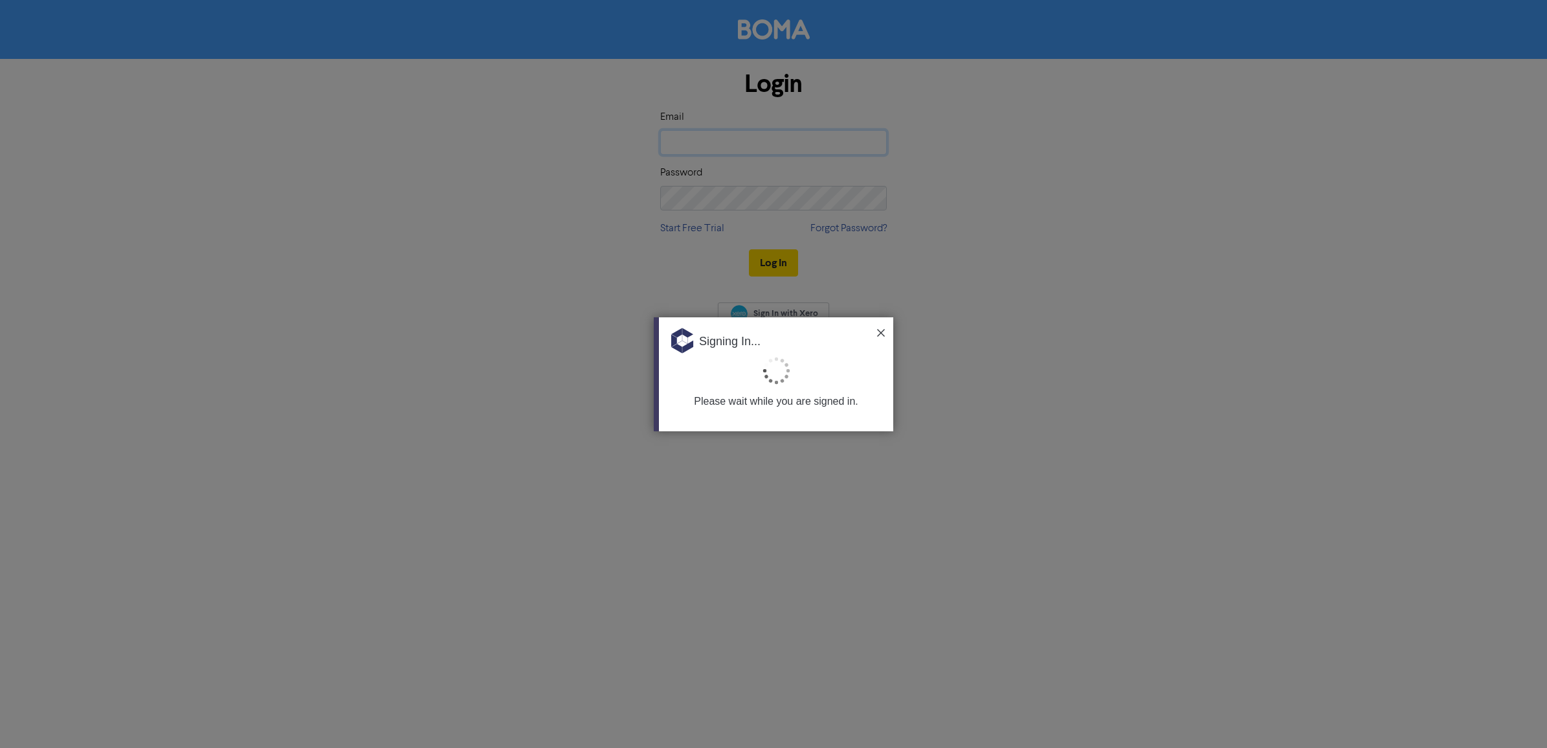
type input "bibek@accountstream.com.au"
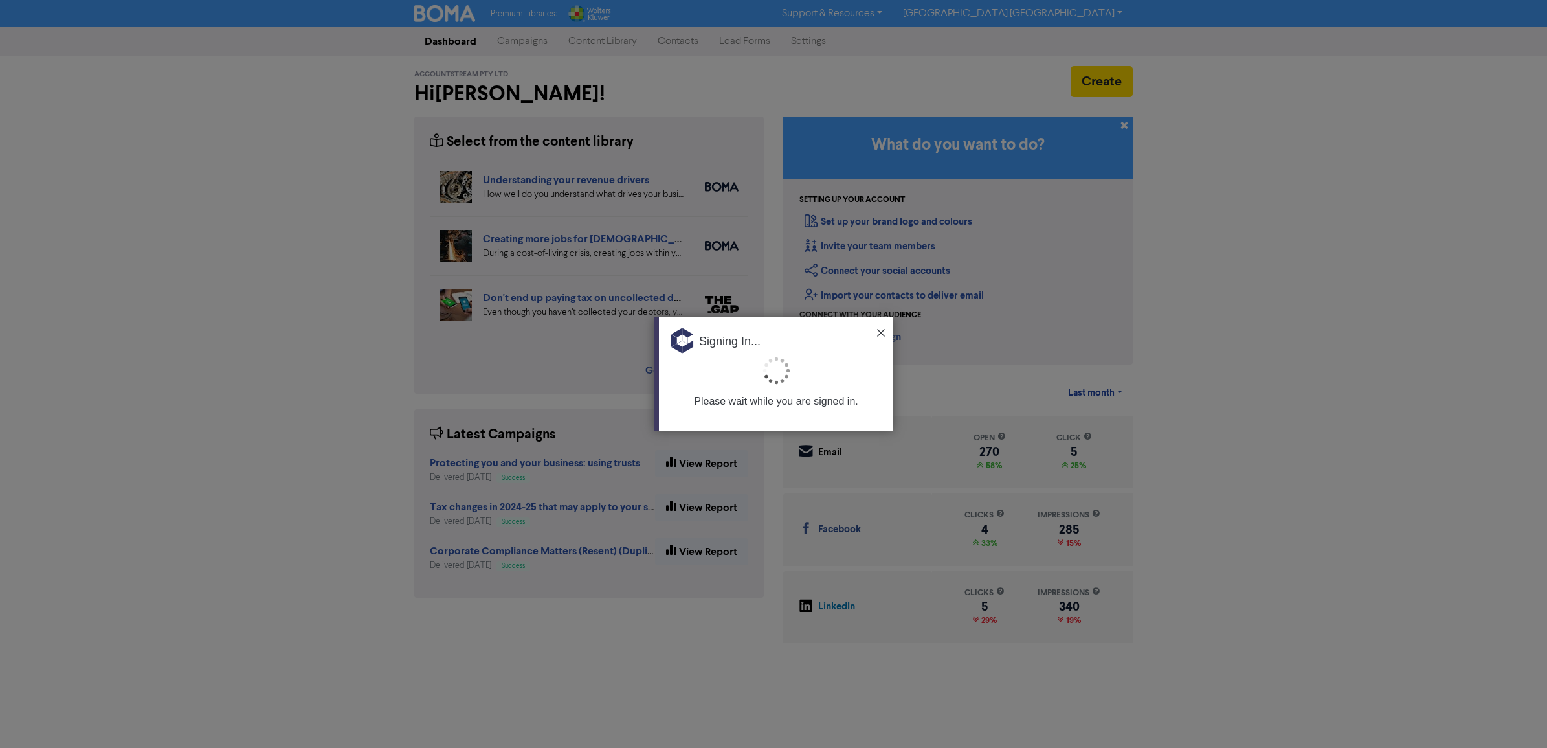
click at [878, 333] on img at bounding box center [881, 333] width 8 height 8
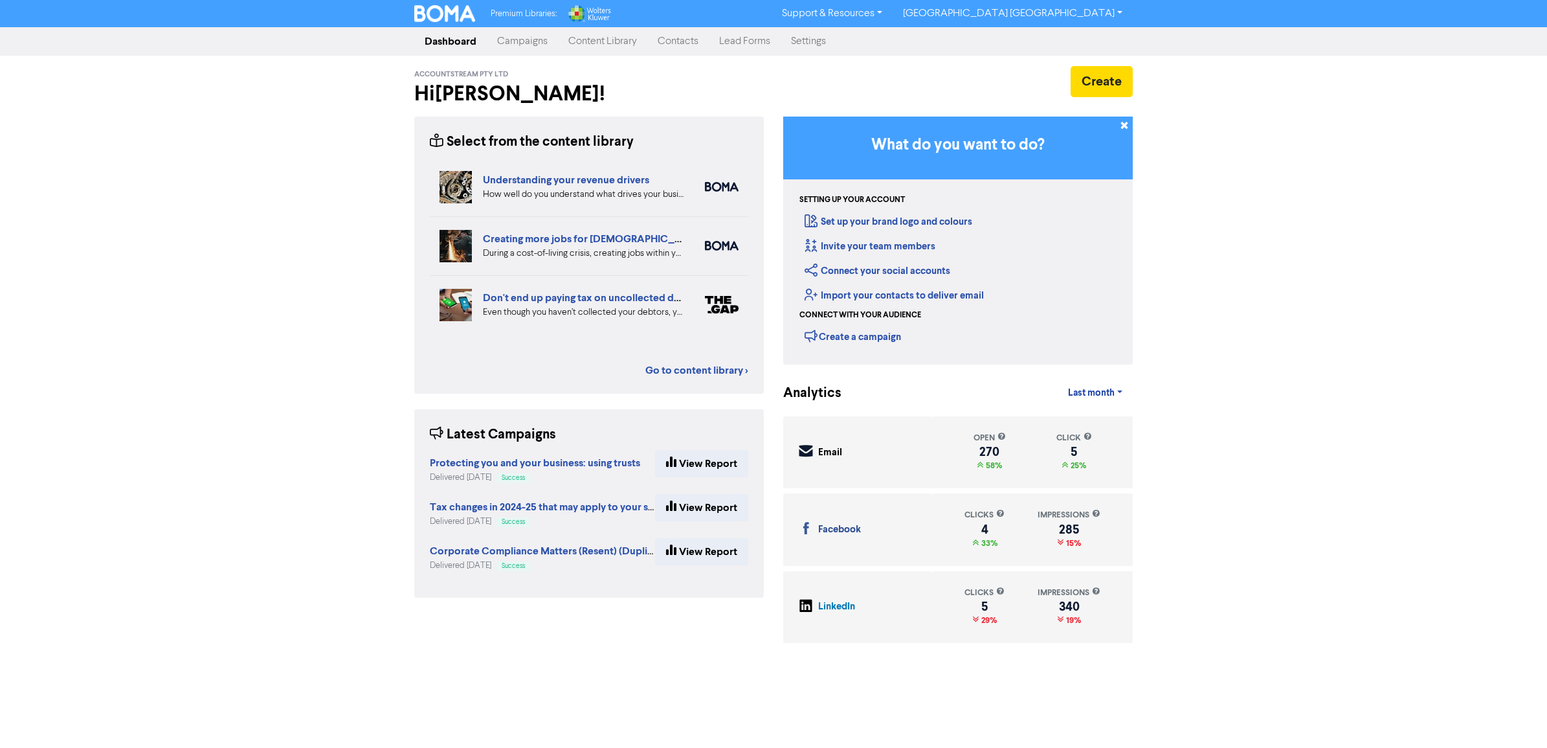
click at [616, 39] on link "Content Library" at bounding box center [602, 41] width 89 height 26
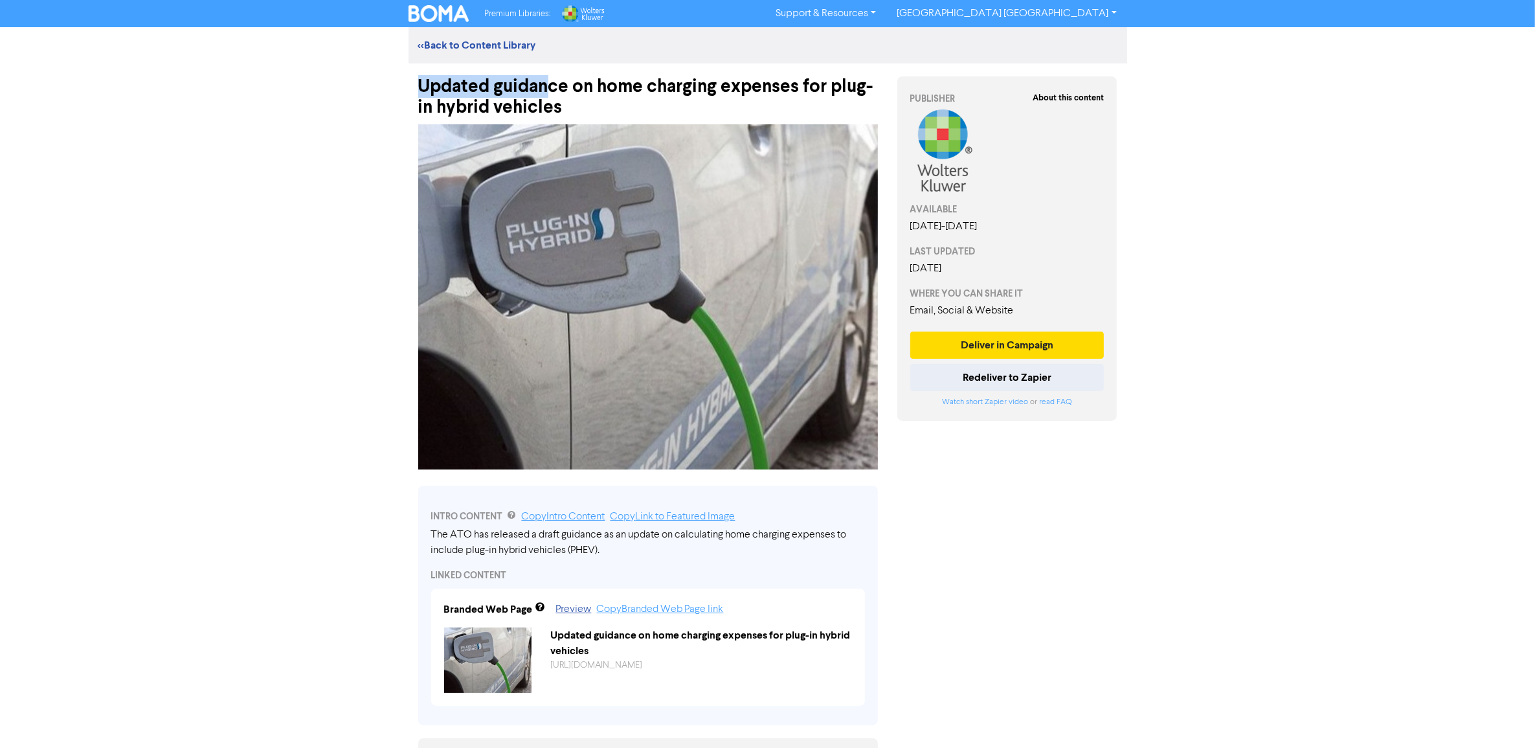
drag, startPoint x: 419, startPoint y: 81, endPoint x: 552, endPoint y: 88, distance: 132.9
click at [552, 88] on div "Updated guidance on home charging expenses for plug-in hybrid vehicles" at bounding box center [648, 90] width 460 height 54
drag, startPoint x: 552, startPoint y: 88, endPoint x: 758, endPoint y: 82, distance: 205.9
click at [758, 82] on div "Updated guidance on home charging expenses for plug-in hybrid vehicles" at bounding box center [648, 90] width 460 height 54
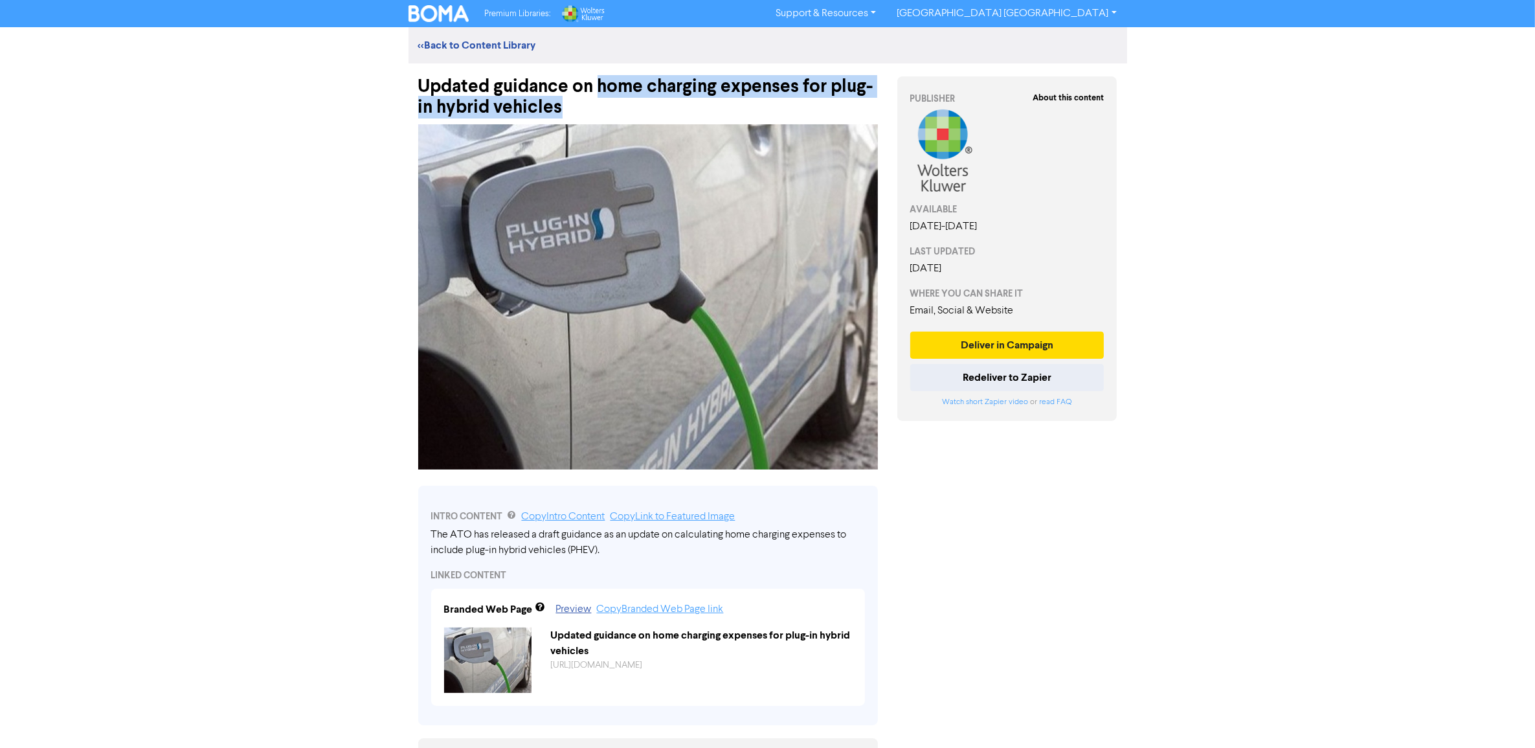
drag, startPoint x: 597, startPoint y: 81, endPoint x: 589, endPoint y: 107, distance: 27.2
click at [589, 107] on div "Updated guidance on home charging expenses for plug-in hybrid vehicles" at bounding box center [648, 90] width 460 height 54
copy div "home charging expenses for plug-in hybrid vehicles"
click at [963, 344] on button "Deliver in Campaign" at bounding box center [1007, 344] width 194 height 27
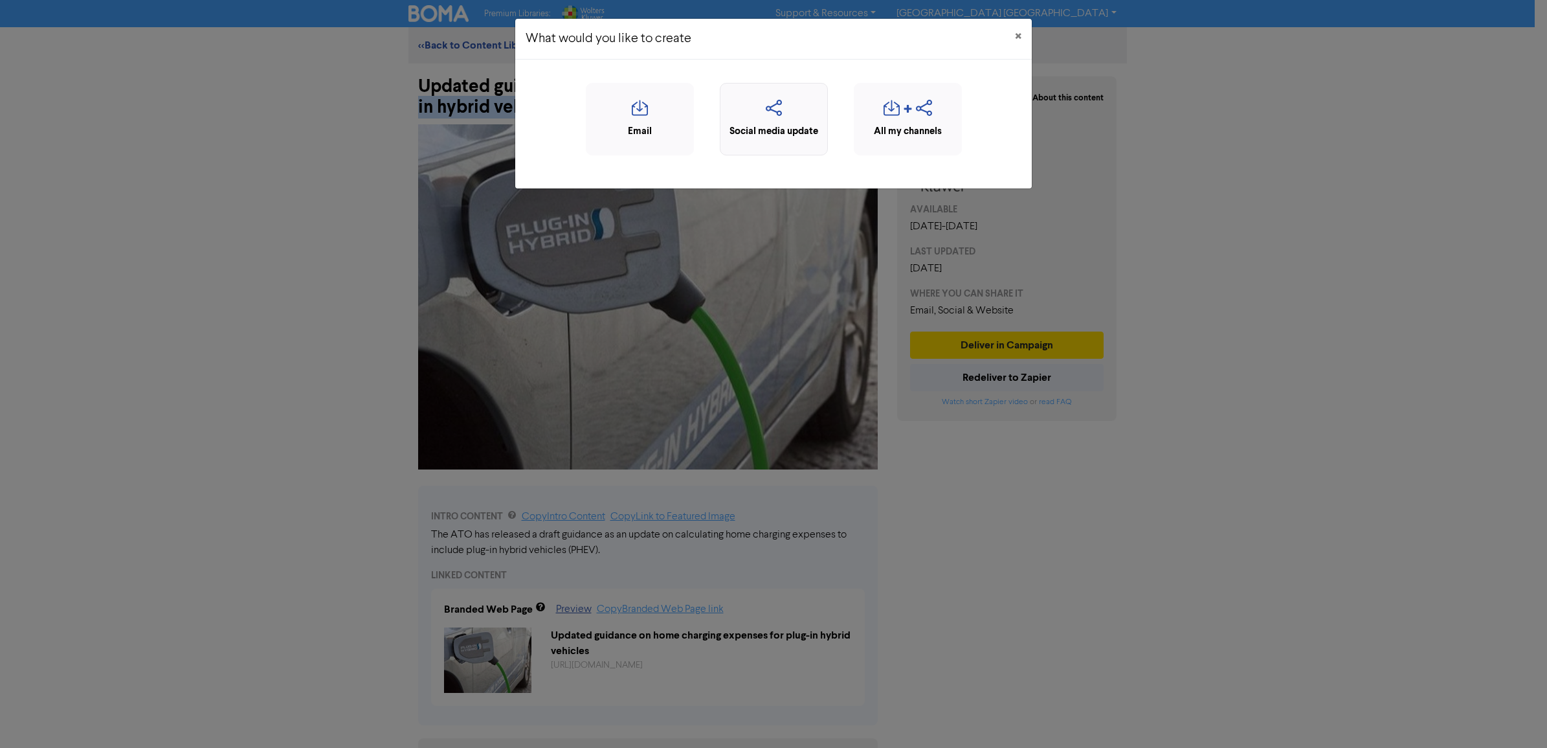
click at [764, 104] on icon "button" at bounding box center [774, 112] width 94 height 25
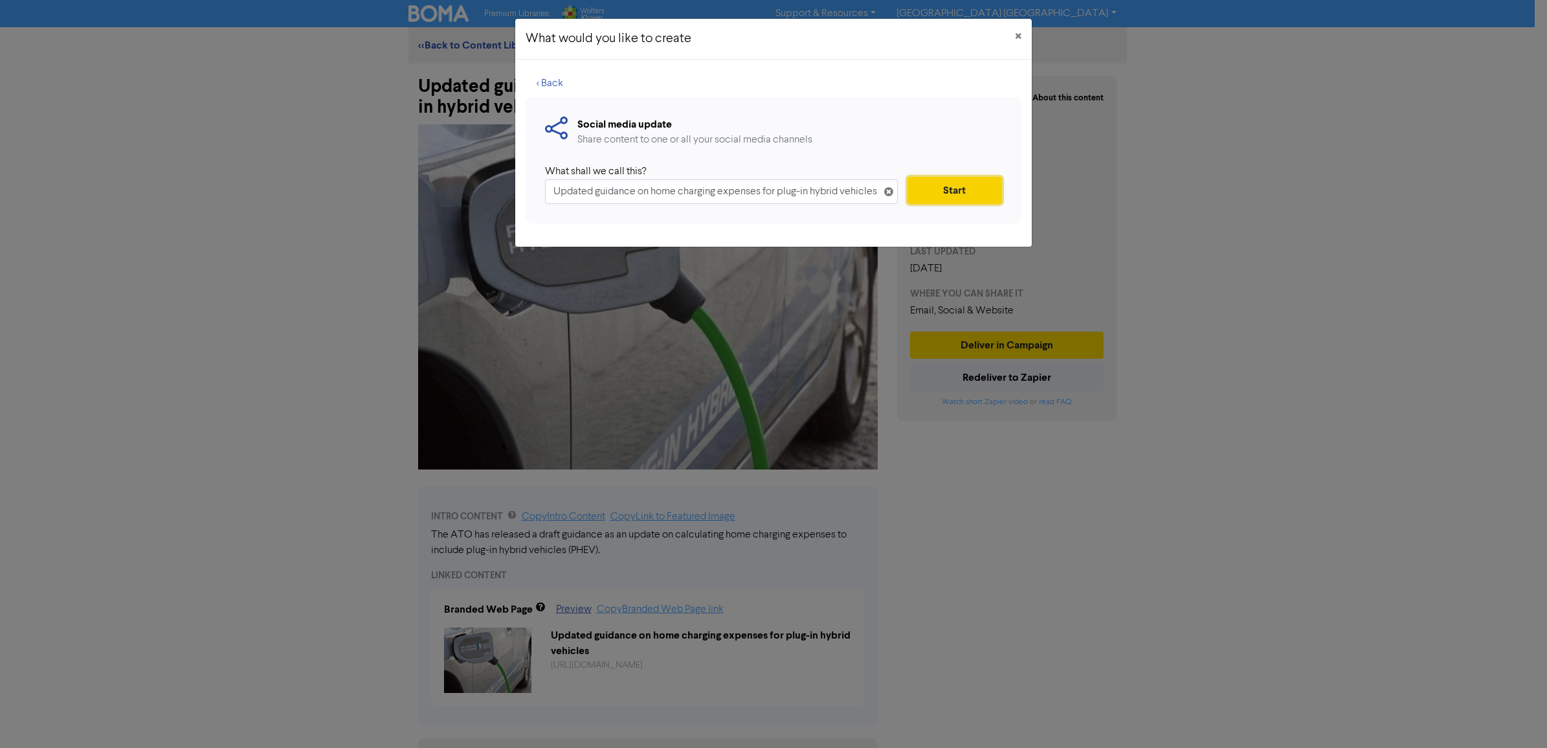
click at [949, 192] on button "Start" at bounding box center [954, 190] width 95 height 27
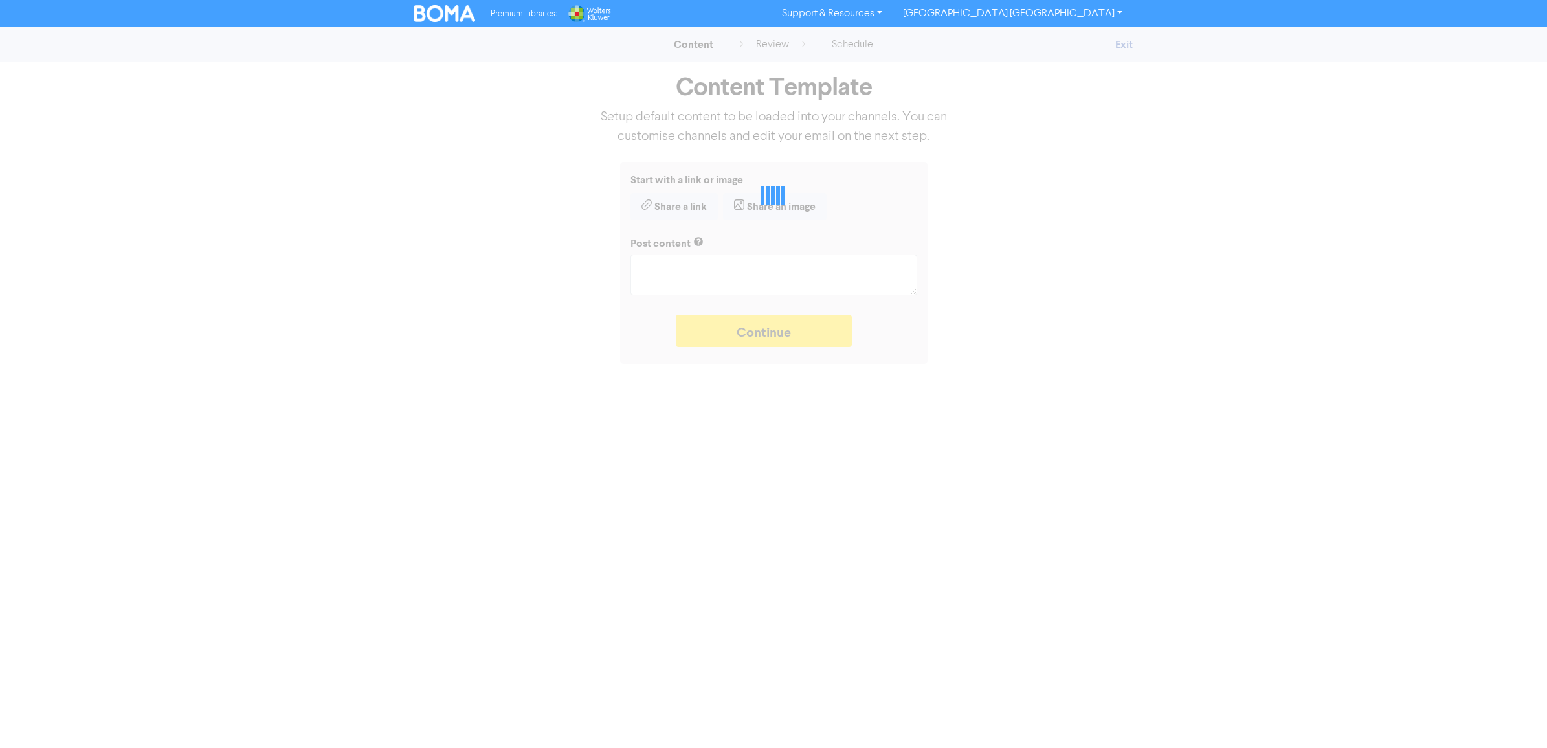
type textarea "x"
type textarea "The ATO has released a draft guidance as an update on calculating home charging…"
type textarea "x"
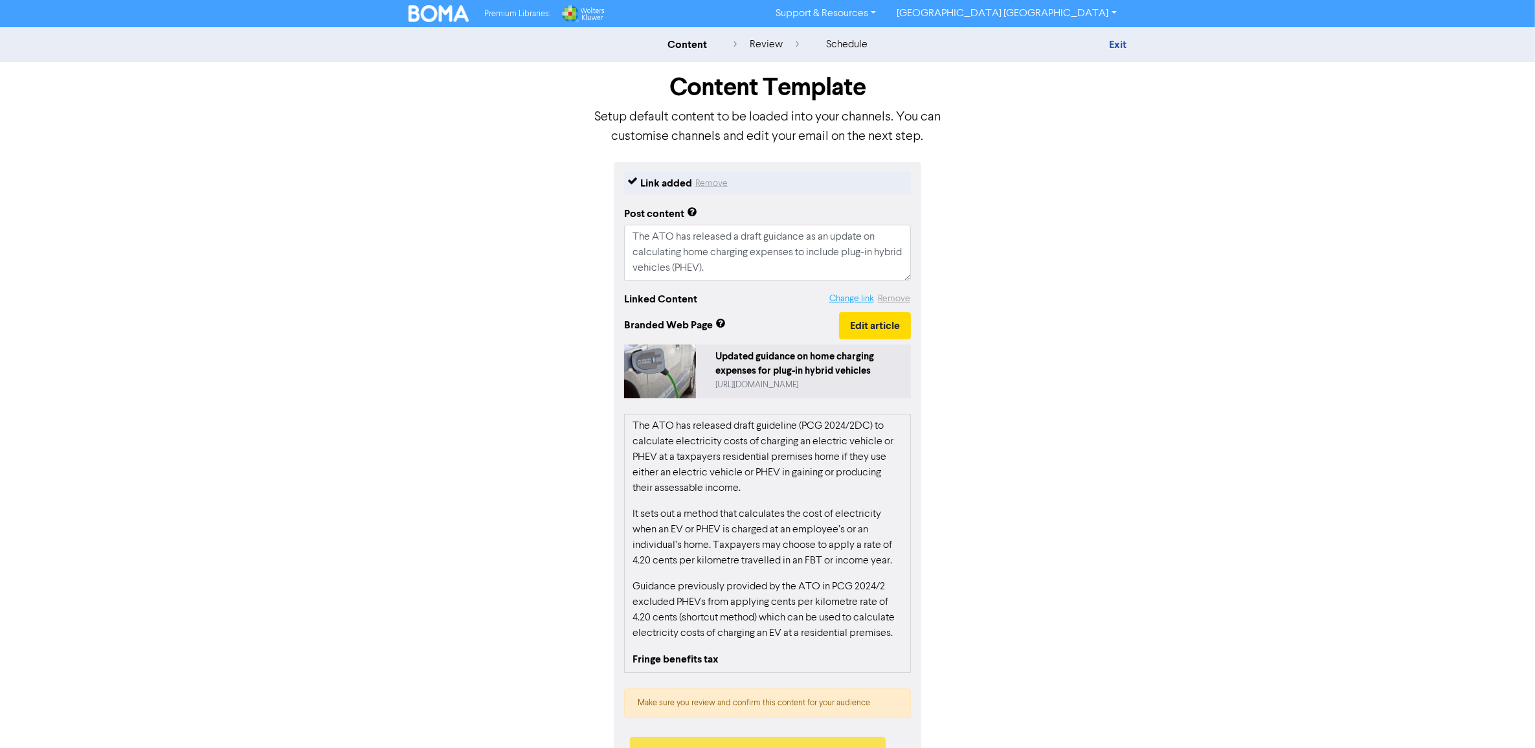
click at [850, 300] on button "Change link" at bounding box center [851, 298] width 46 height 15
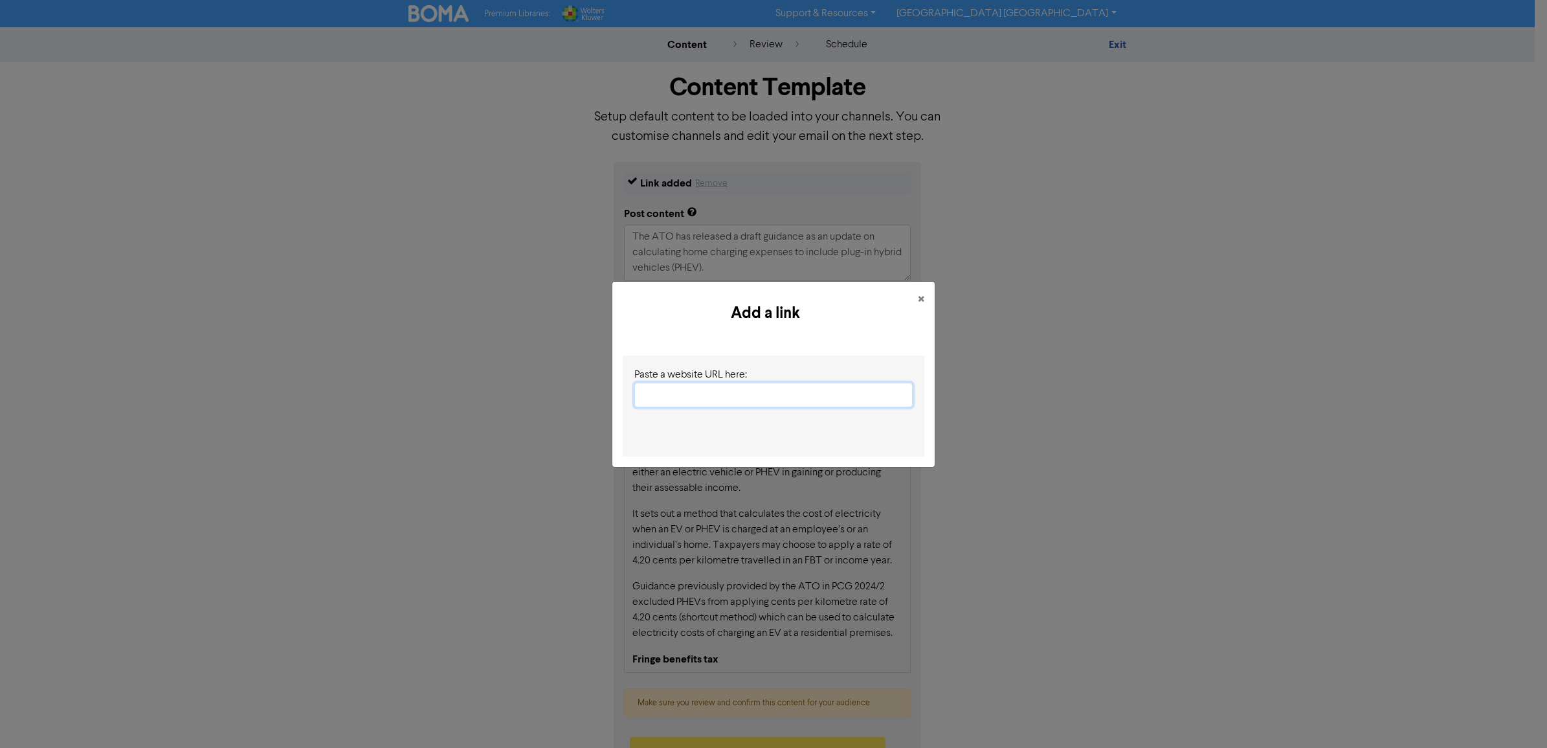
paste input "[URL][DOMAIN_NAME]"
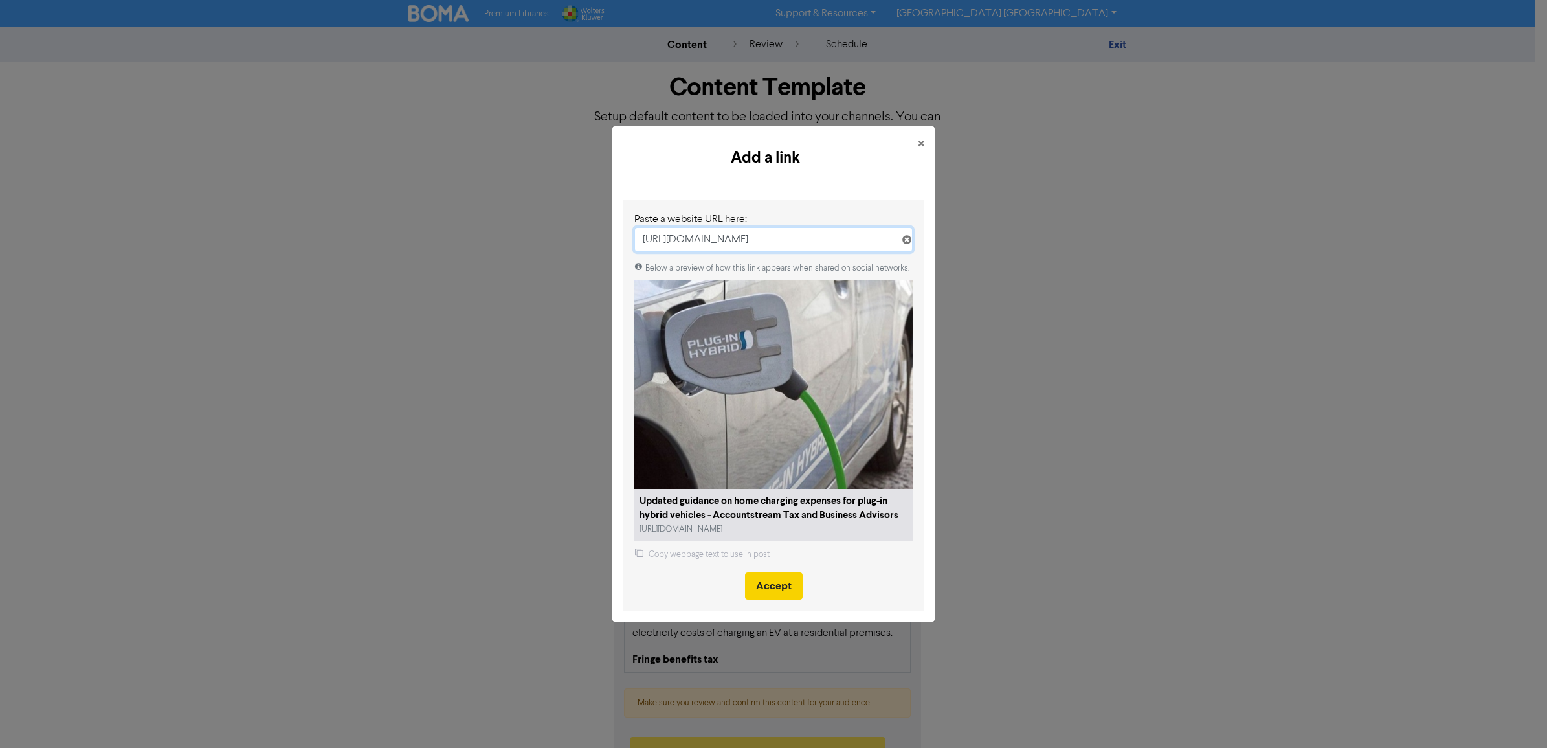
type input "[URL][DOMAIN_NAME]"
click at [768, 594] on button "Accept" at bounding box center [774, 585] width 58 height 27
type textarea "x"
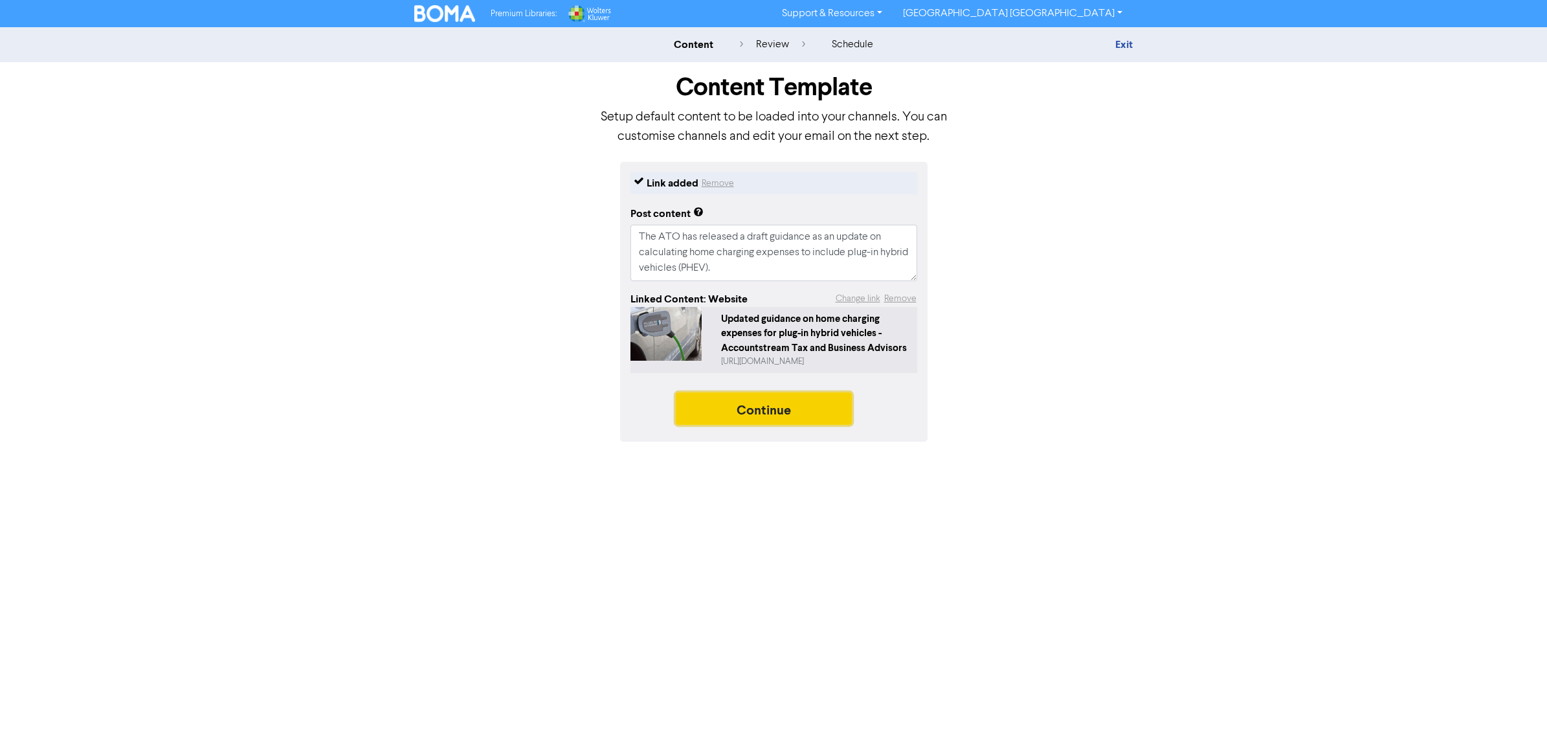
click at [765, 416] on button "Continue" at bounding box center [764, 408] width 176 height 32
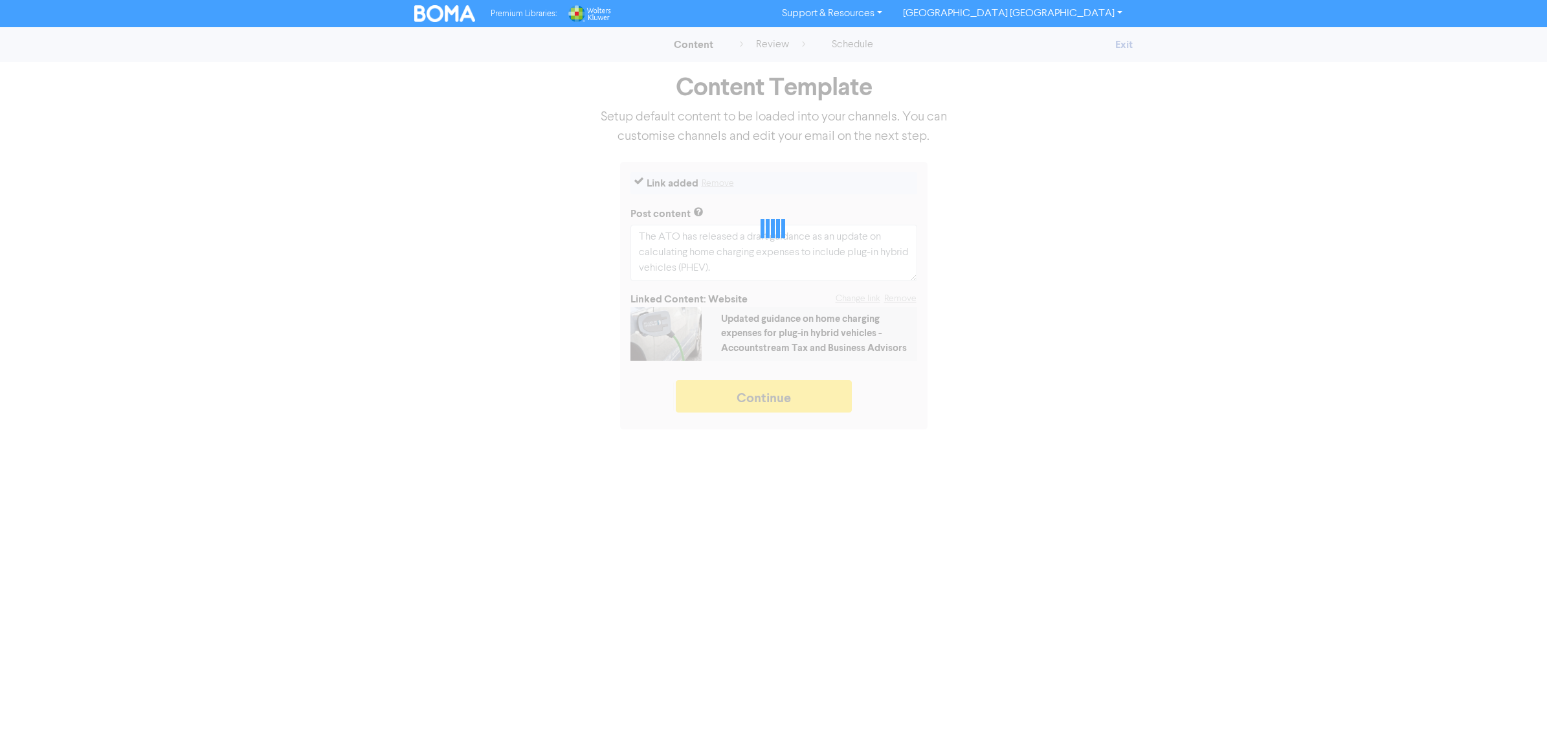
type textarea "x"
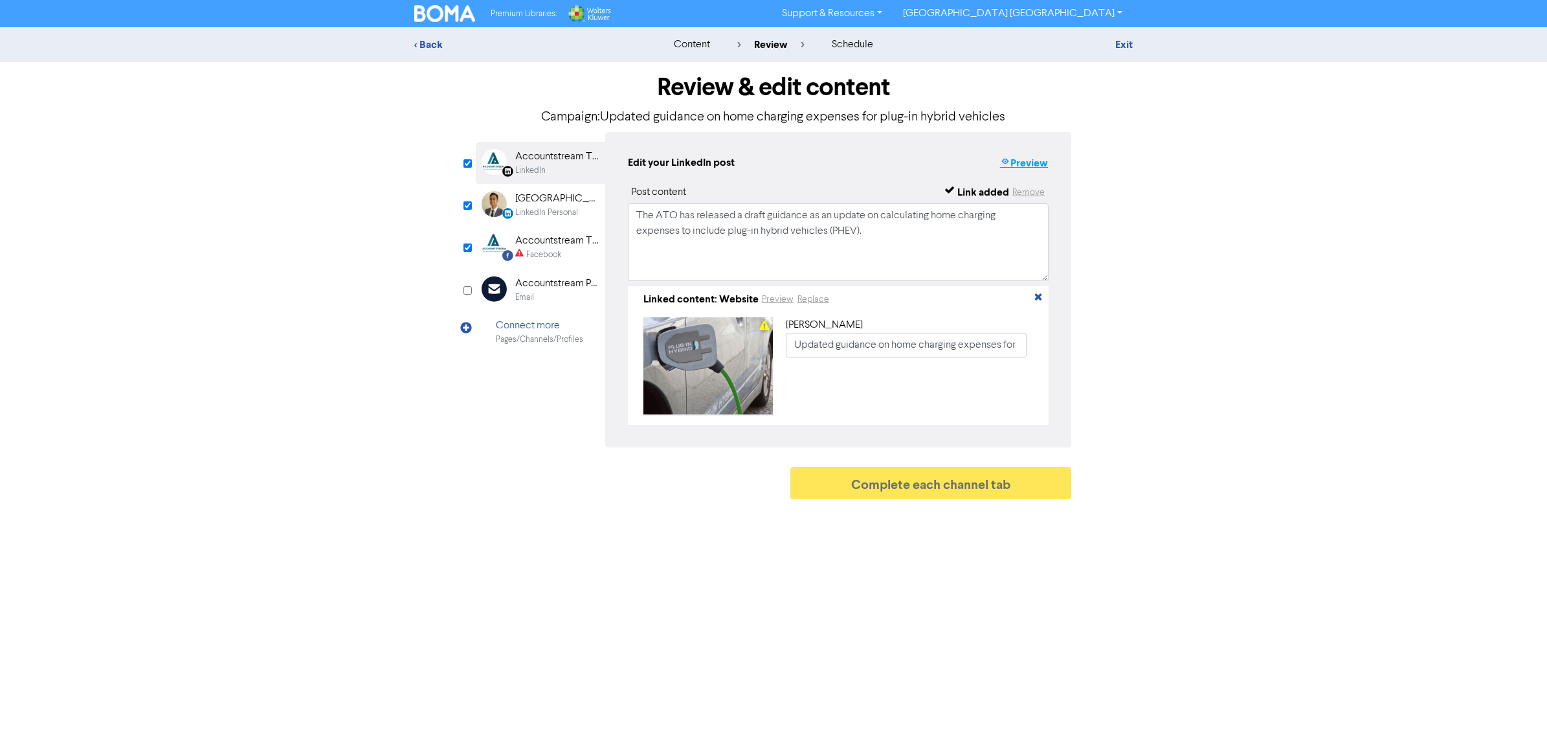
click at [1033, 162] on button "Preview" at bounding box center [1023, 163] width 49 height 17
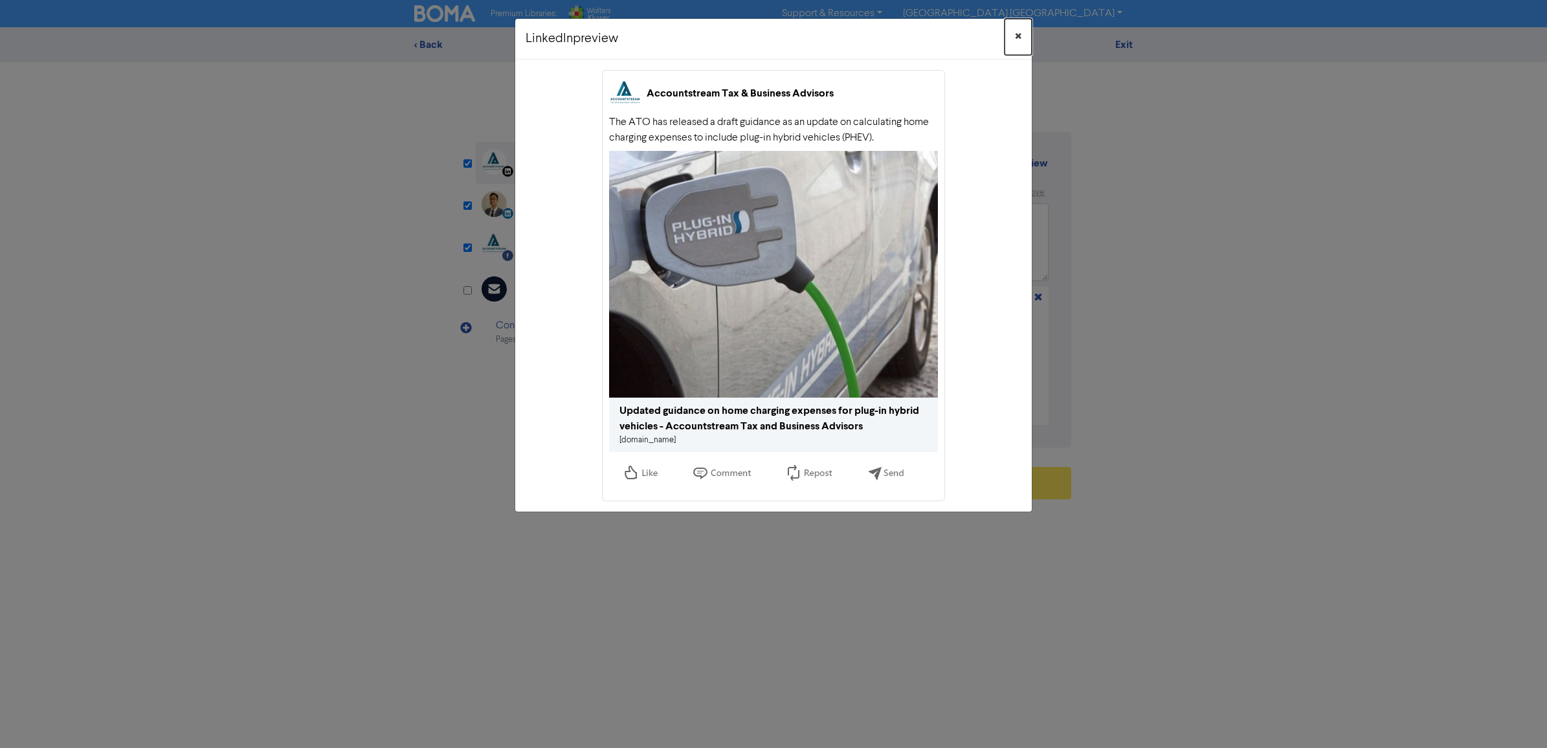
click at [1012, 32] on button "×" at bounding box center [1018, 37] width 27 height 36
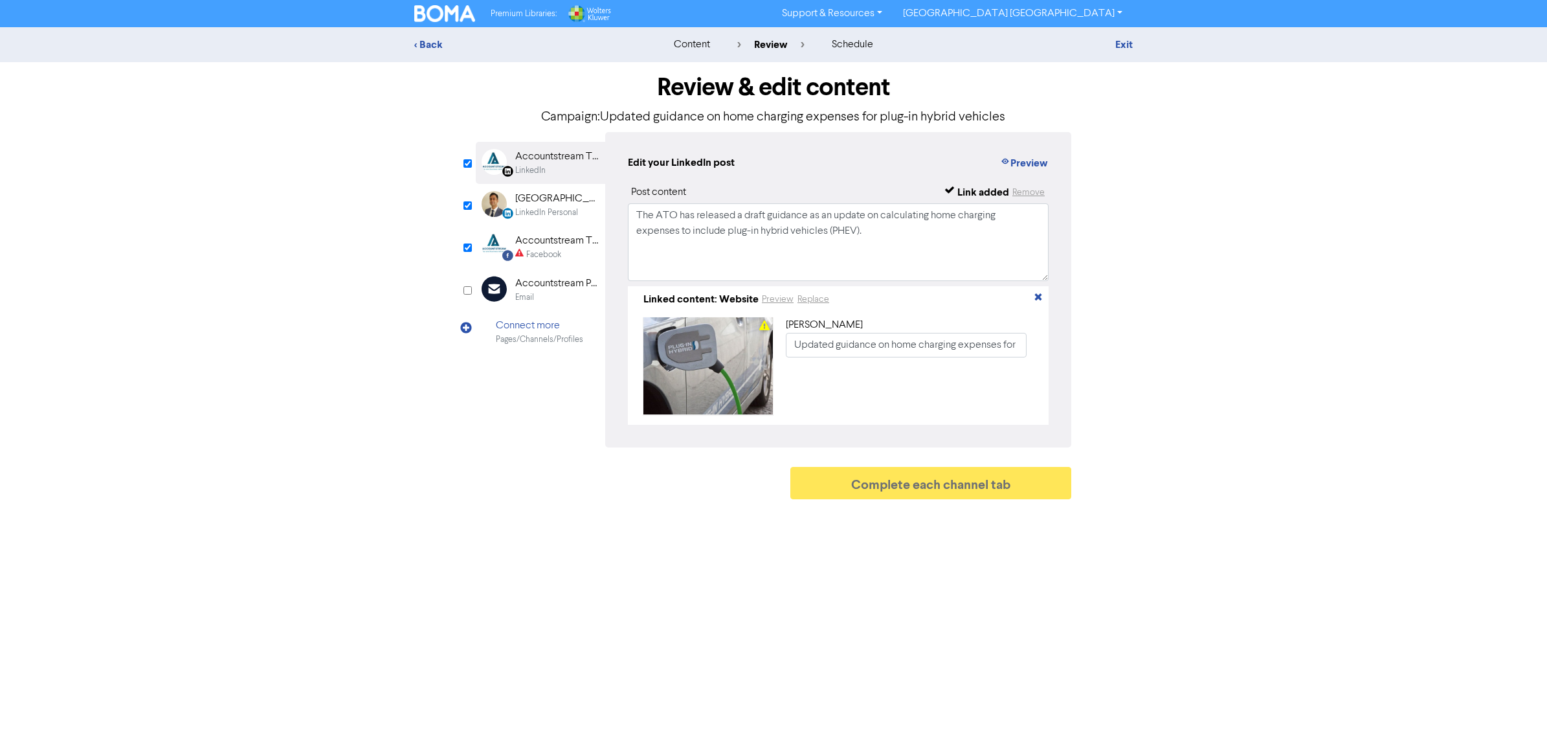
click at [531, 208] on div "LinkedIn Personal" at bounding box center [546, 212] width 63 height 12
click at [1031, 163] on button "Preview" at bounding box center [1023, 163] width 49 height 17
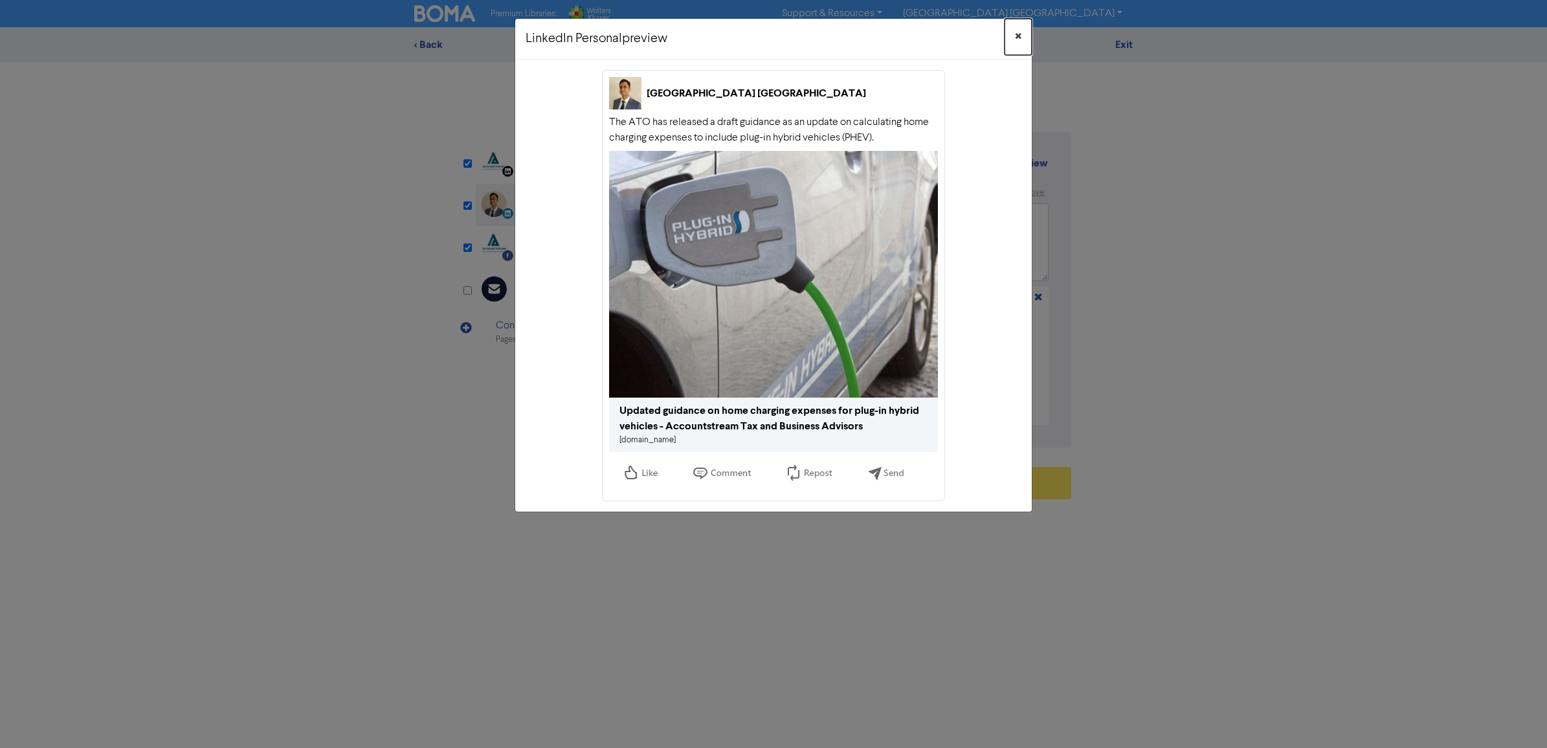
click at [1015, 34] on span "×" at bounding box center [1018, 36] width 6 height 19
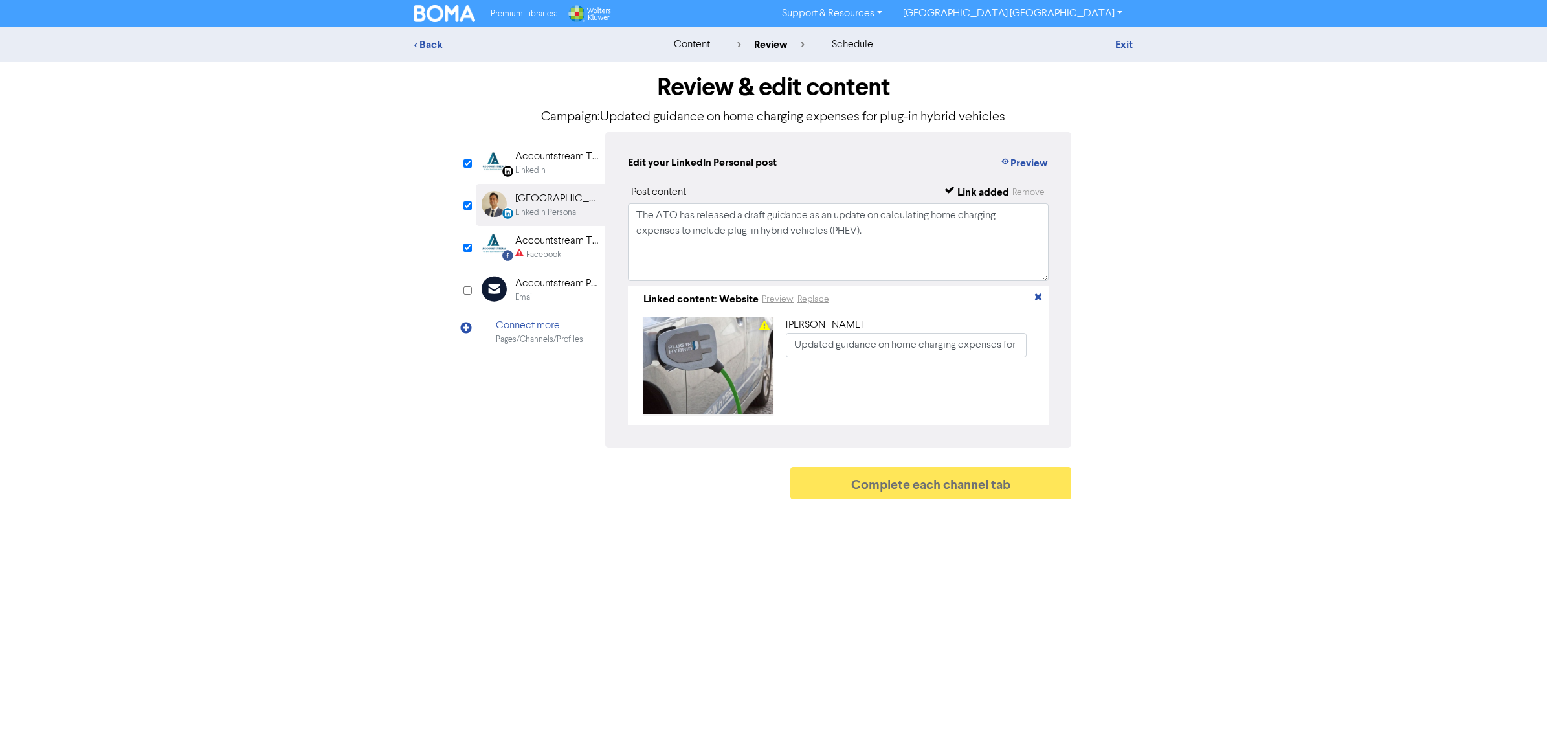
click at [523, 243] on div "Accountstream Tax & Business Advisors" at bounding box center [556, 241] width 83 height 16
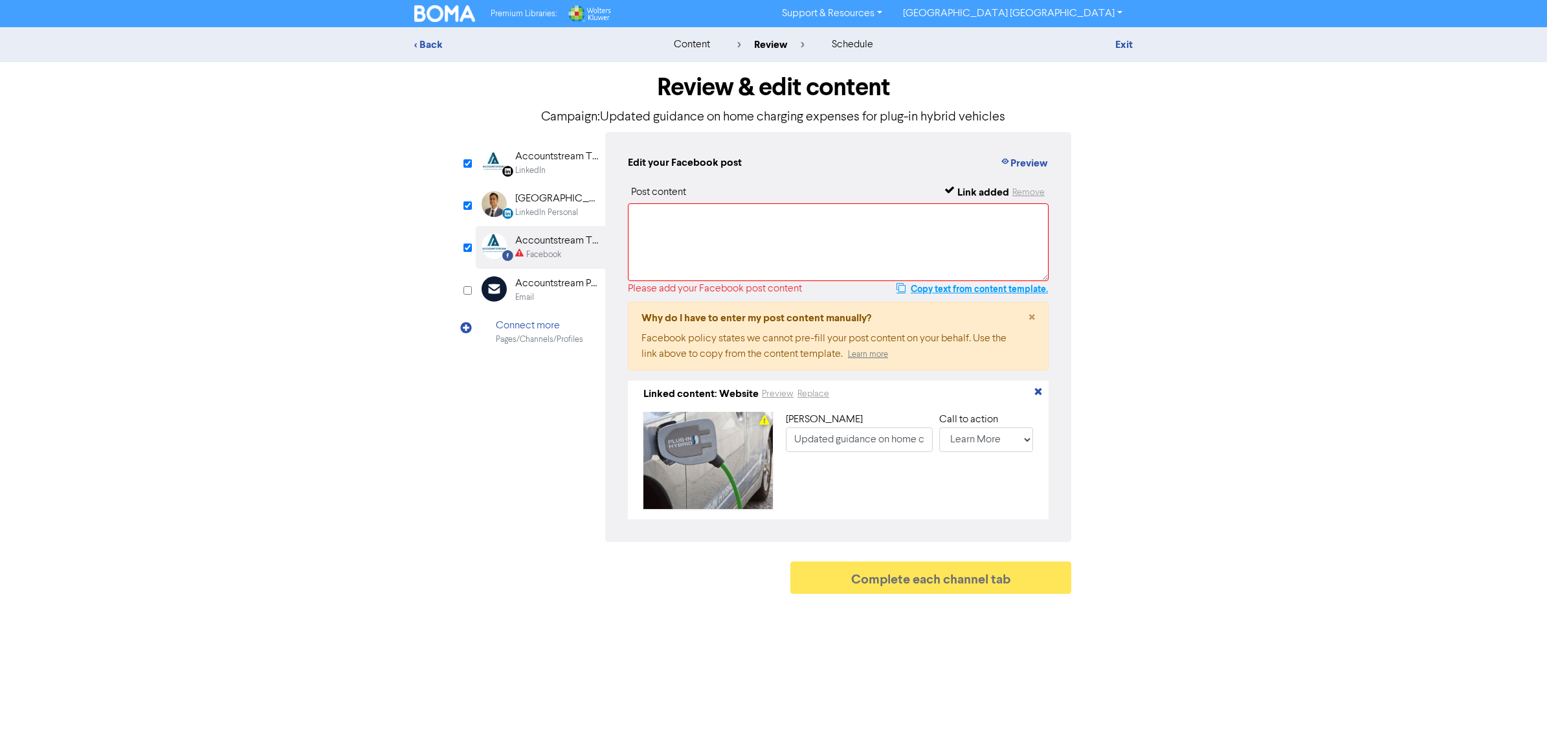
click at [992, 286] on button "Copy text from content template." at bounding box center [972, 289] width 153 height 16
paste textarea "The ATO has released a draft guidance as an update on calculating home charging…"
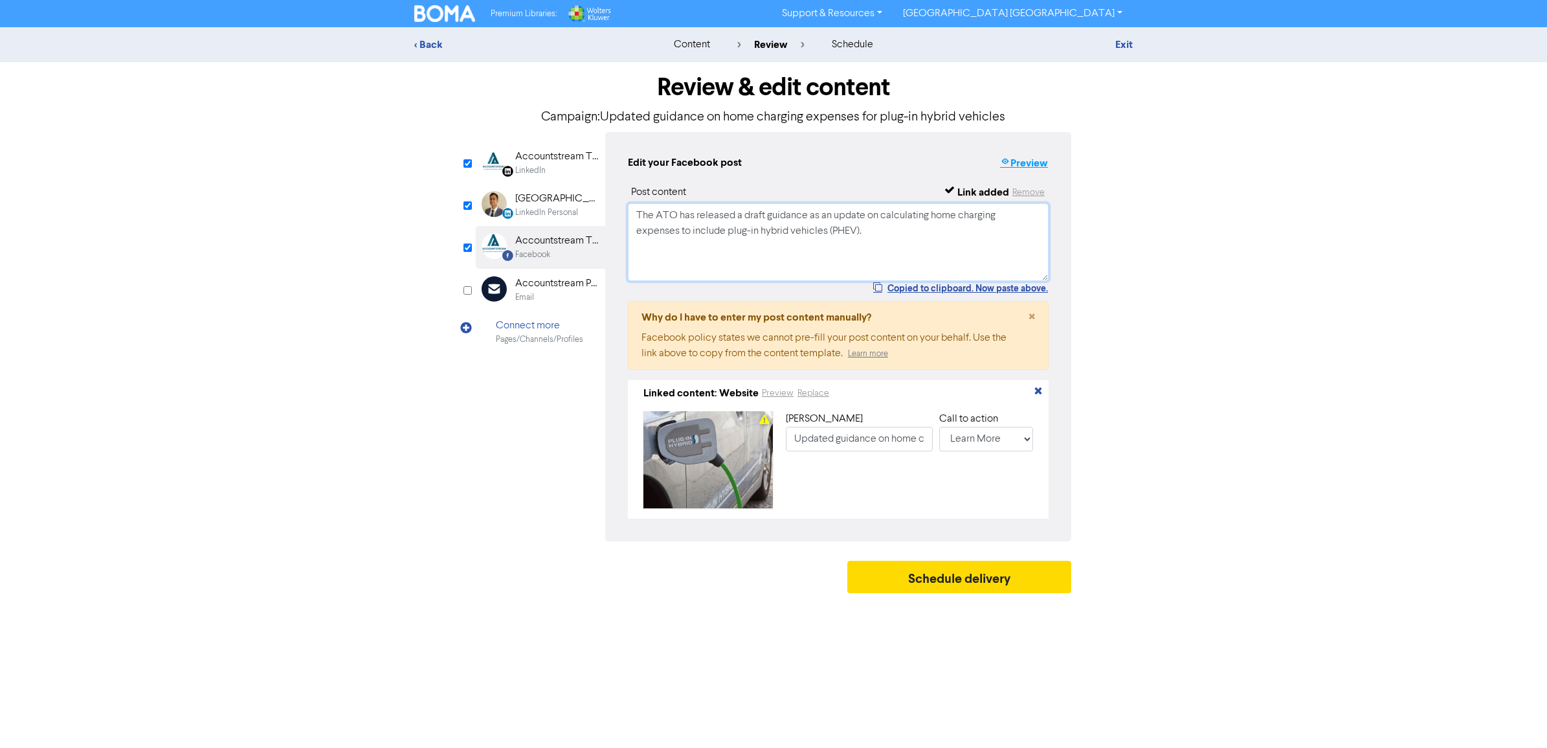
type textarea "The ATO has released a draft guidance as an update on calculating home charging…"
click at [1025, 159] on button "Preview" at bounding box center [1023, 163] width 49 height 17
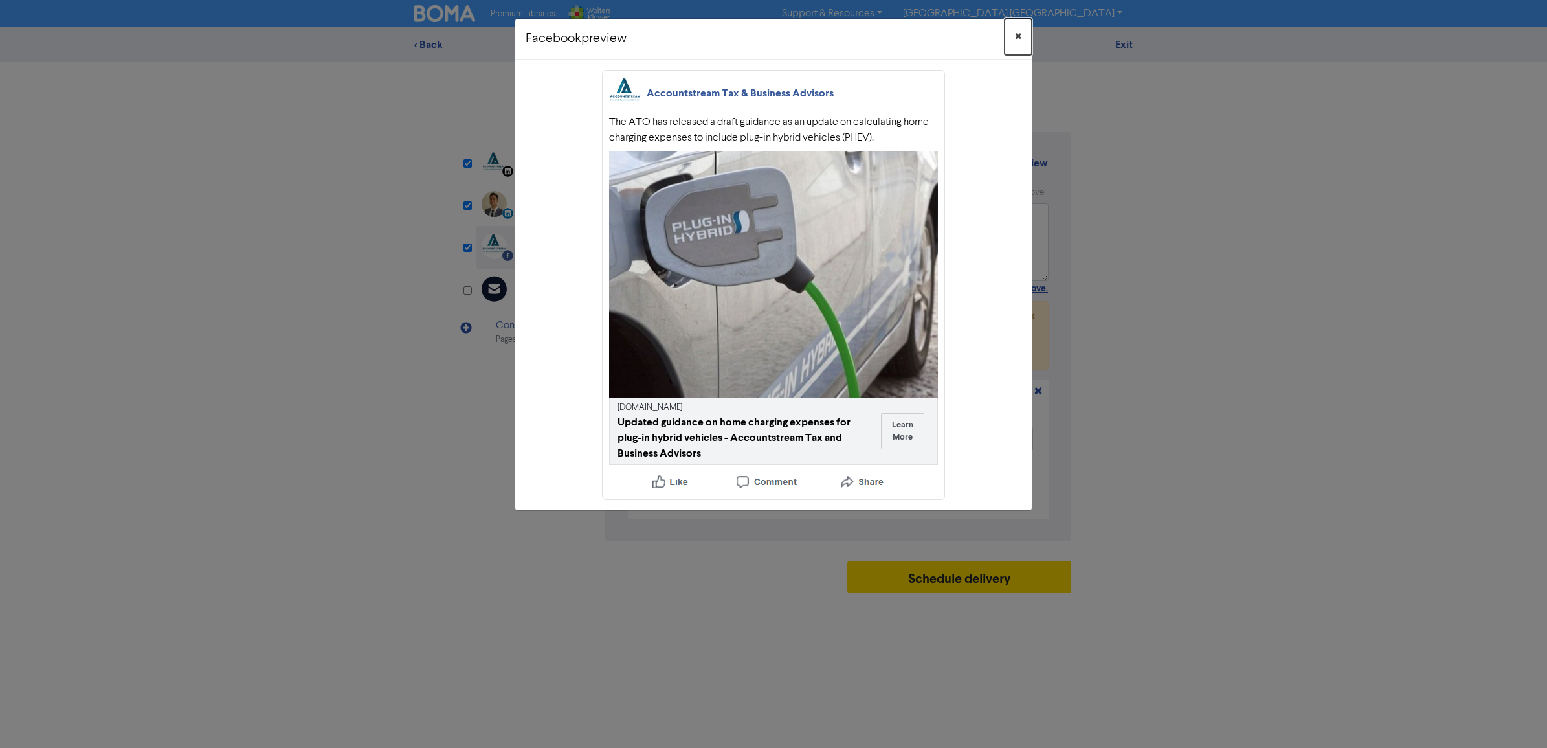
click at [1015, 30] on span "×" at bounding box center [1018, 36] width 6 height 19
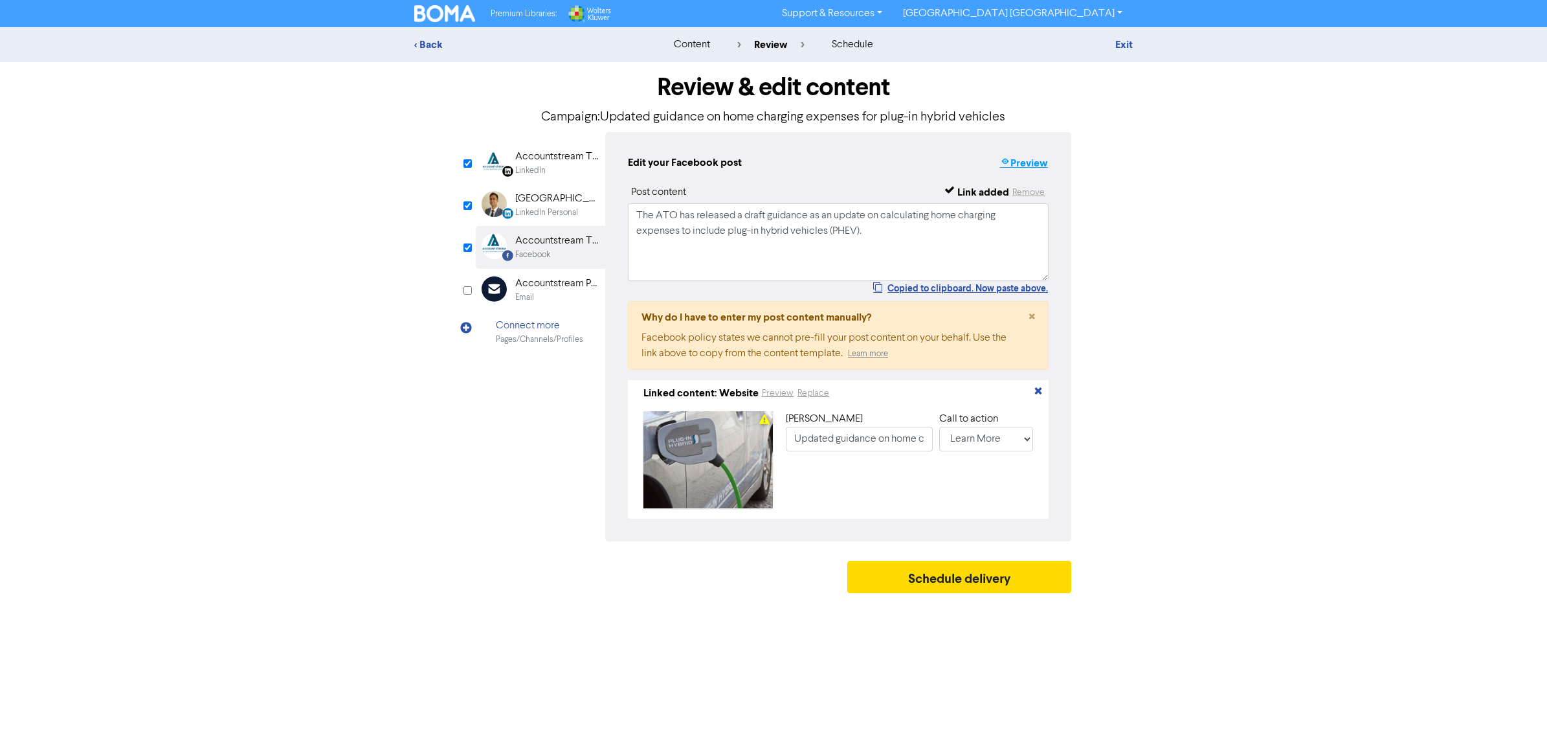
click at [1027, 161] on button "Preview" at bounding box center [1023, 163] width 49 height 17
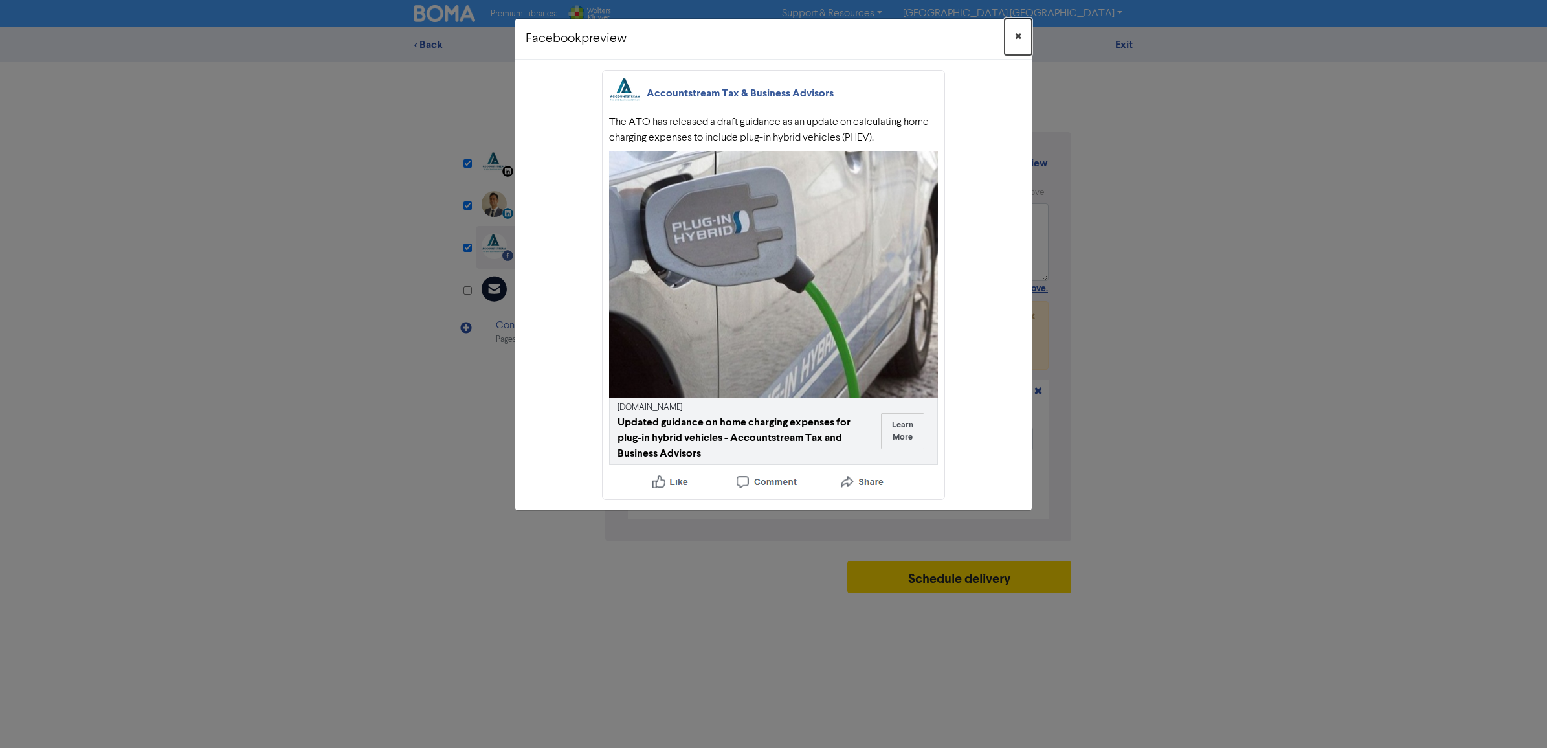
click at [1017, 33] on span "×" at bounding box center [1018, 36] width 6 height 19
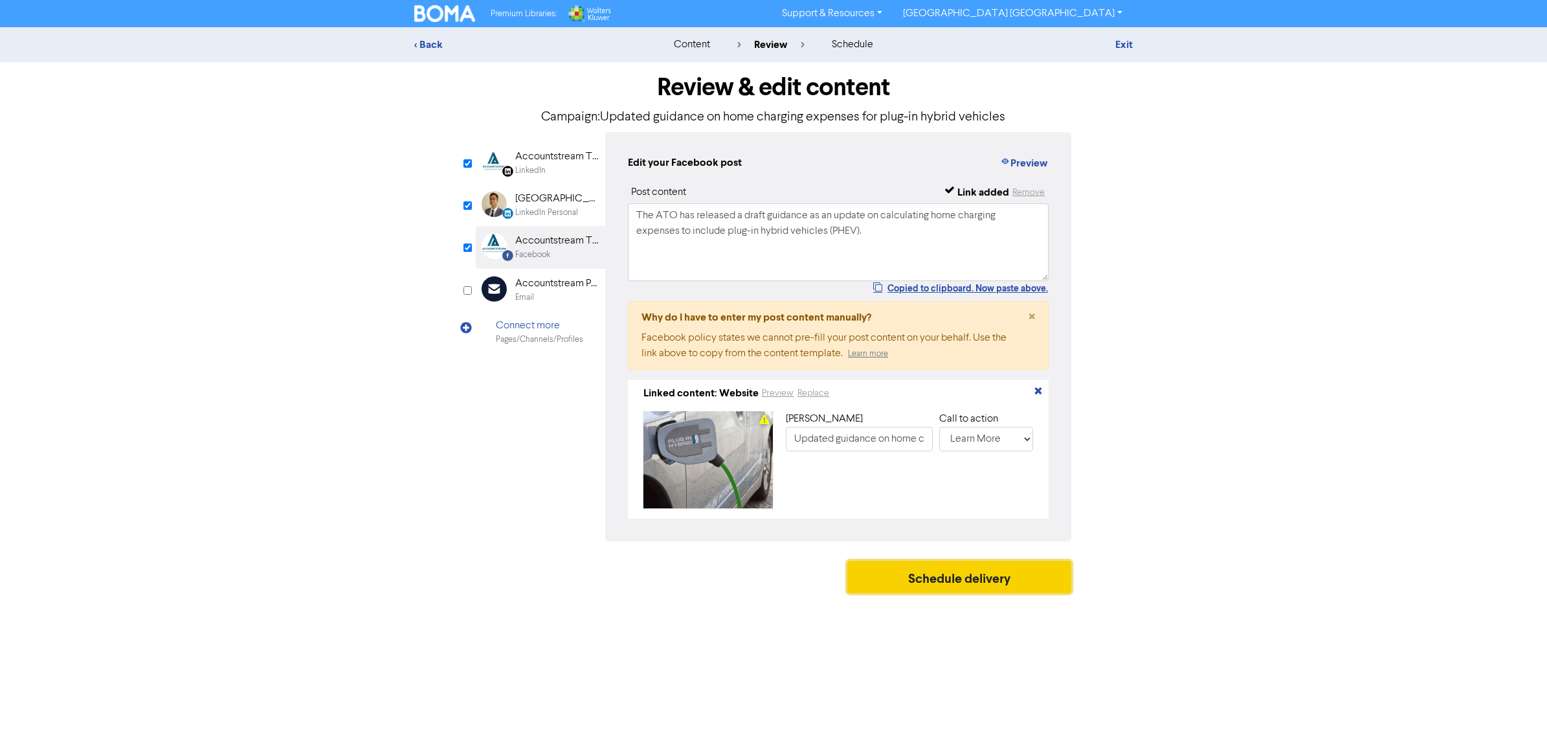
click at [942, 583] on button "Schedule delivery" at bounding box center [959, 577] width 224 height 32
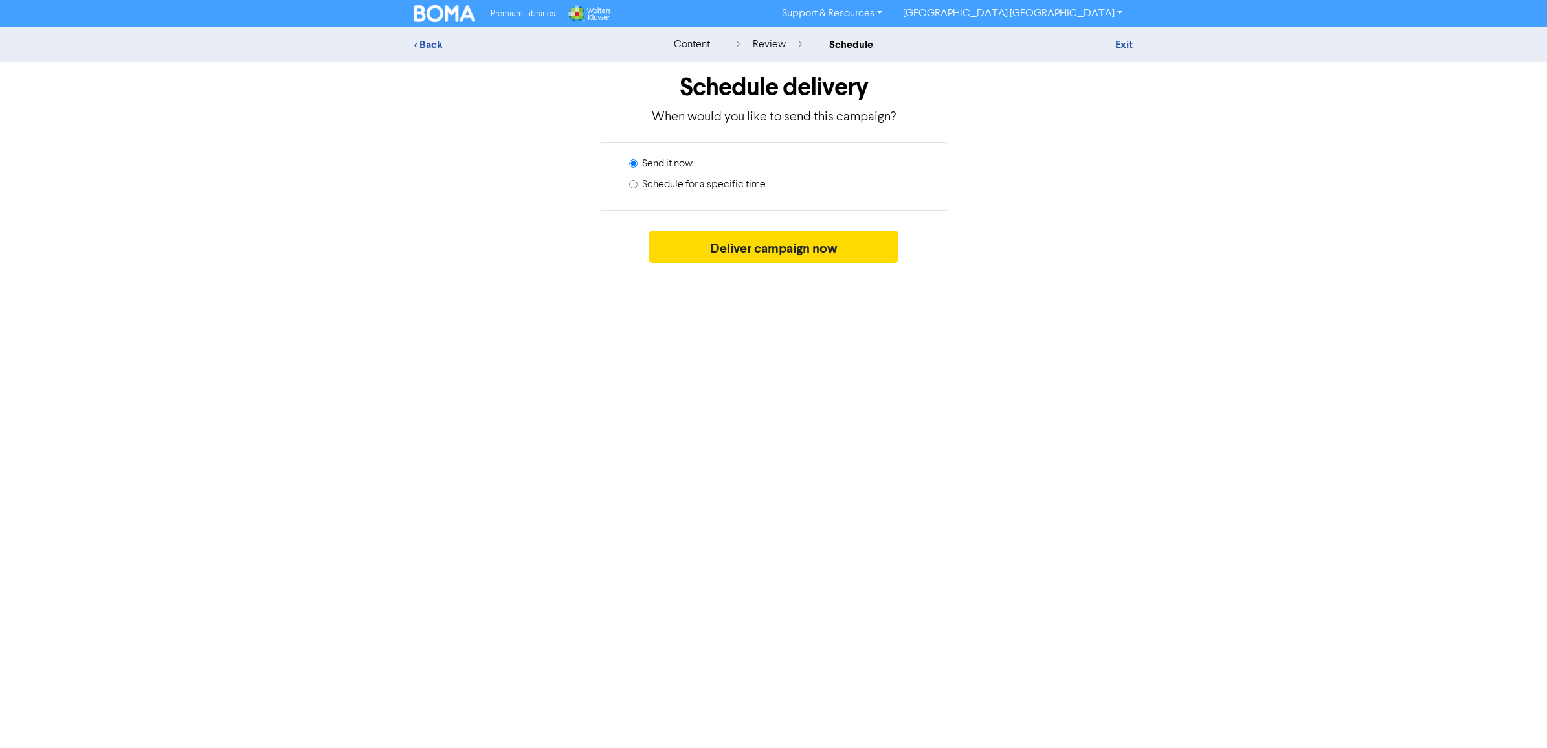
click at [645, 185] on label "Schedule for a specific time" at bounding box center [704, 185] width 124 height 16
click at [638, 185] on input "Schedule for a specific time" at bounding box center [633, 184] width 8 height 8
radio input "true"
radio input "false"
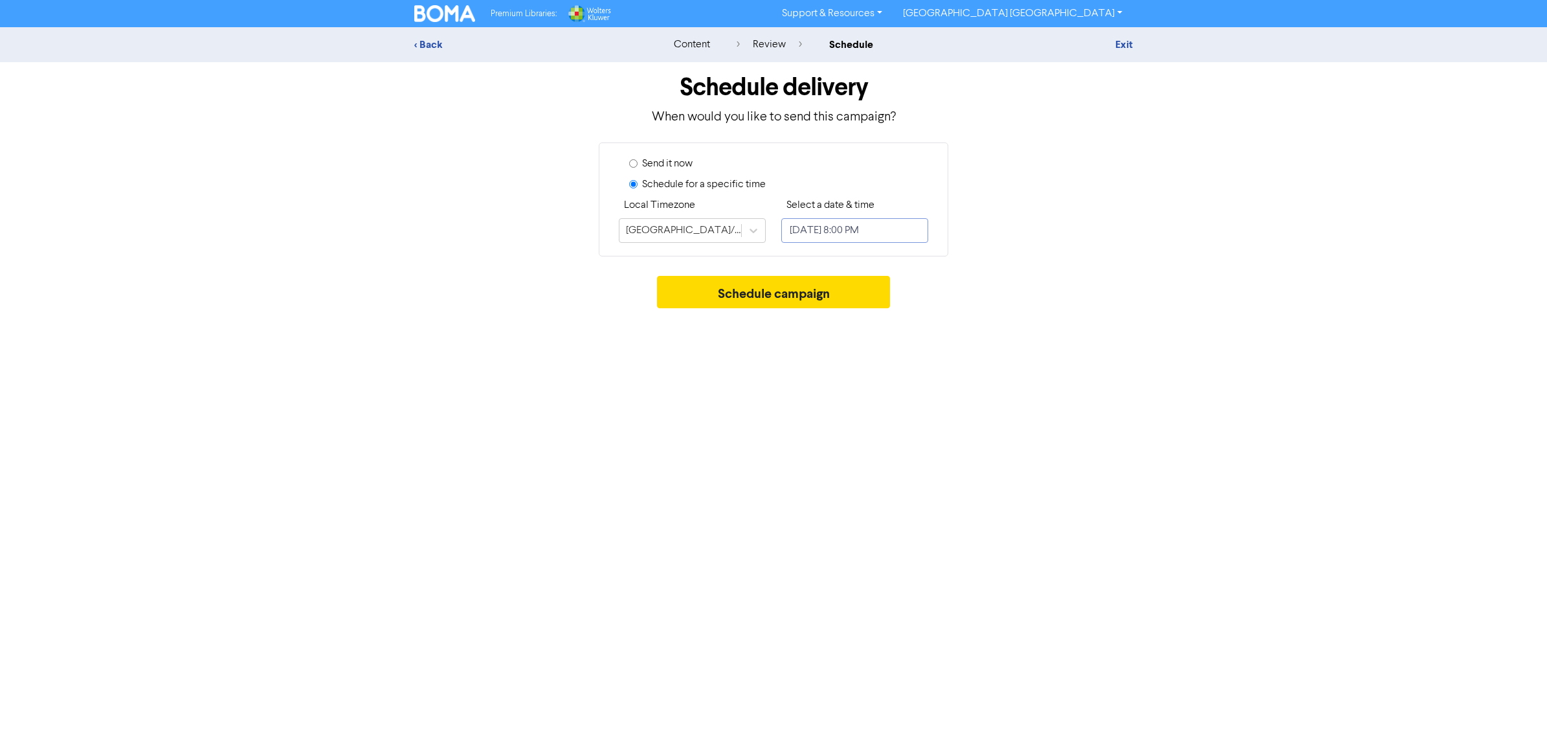
click at [876, 227] on input "[DATE] 8:00 PM" at bounding box center [854, 230] width 147 height 25
select select "7"
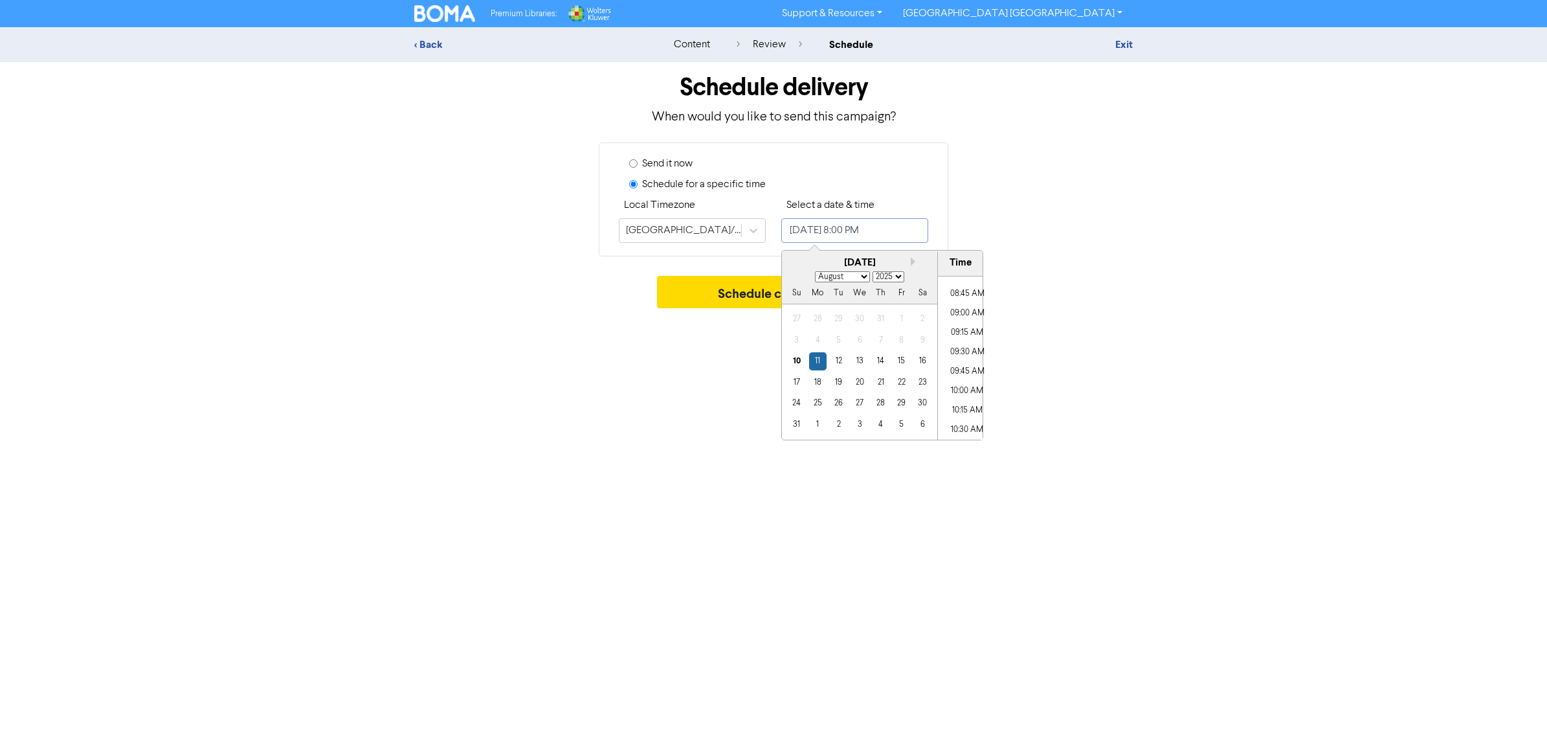
scroll to position [531, 0]
click at [955, 416] on li "08:30 AM" at bounding box center [967, 415] width 58 height 19
type input "[DATE] 8:30 AM"
click at [1223, 298] on div "< Back content review schedule Exit Schedule delivery When would you like to se…" at bounding box center [773, 170] width 1547 height 287
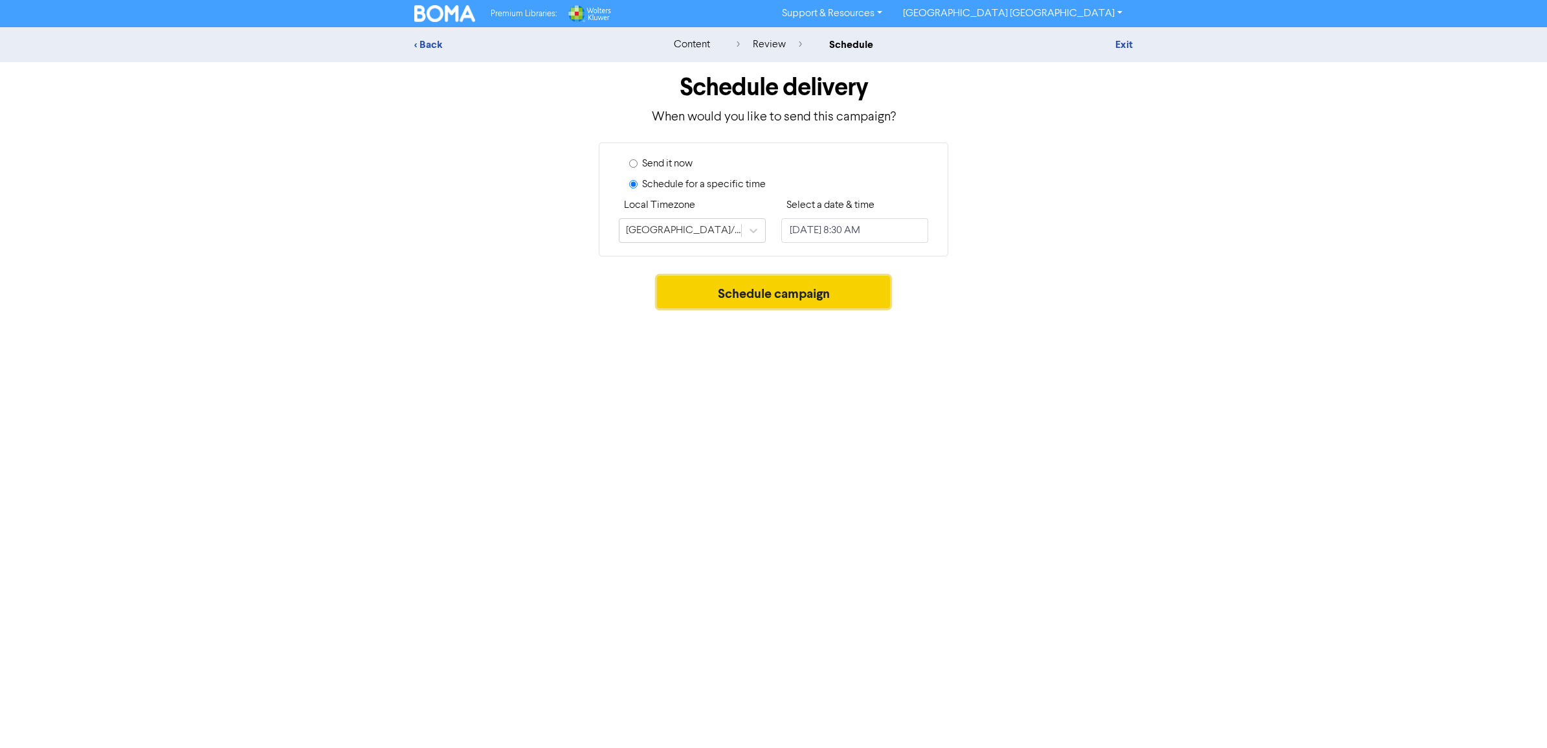
click at [755, 293] on button "Schedule campaign" at bounding box center [774, 292] width 234 height 32
